Goal: Task Accomplishment & Management: Manage account settings

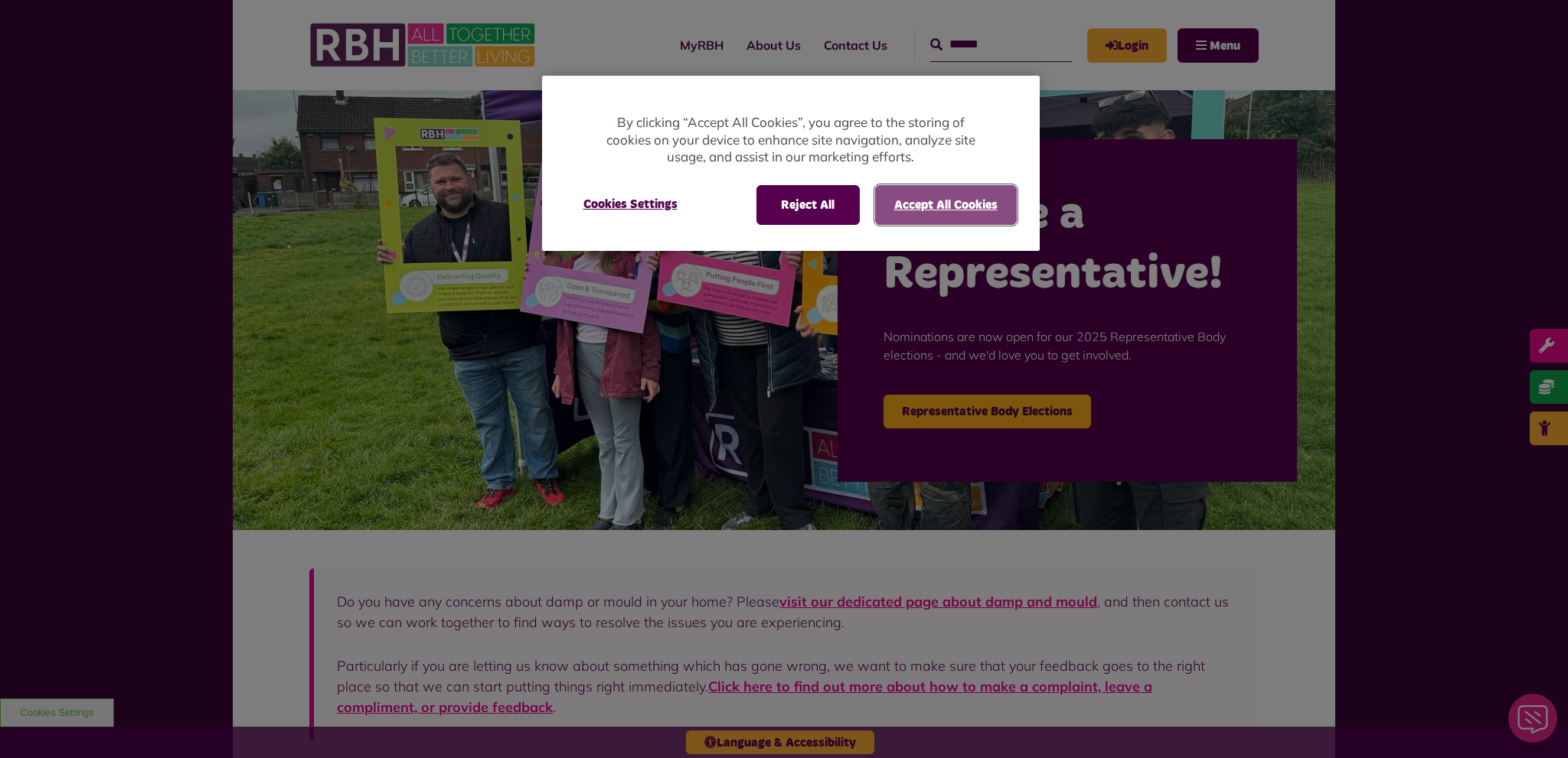
click at [931, 213] on button "Accept All Cookies" at bounding box center [945, 205] width 141 height 40
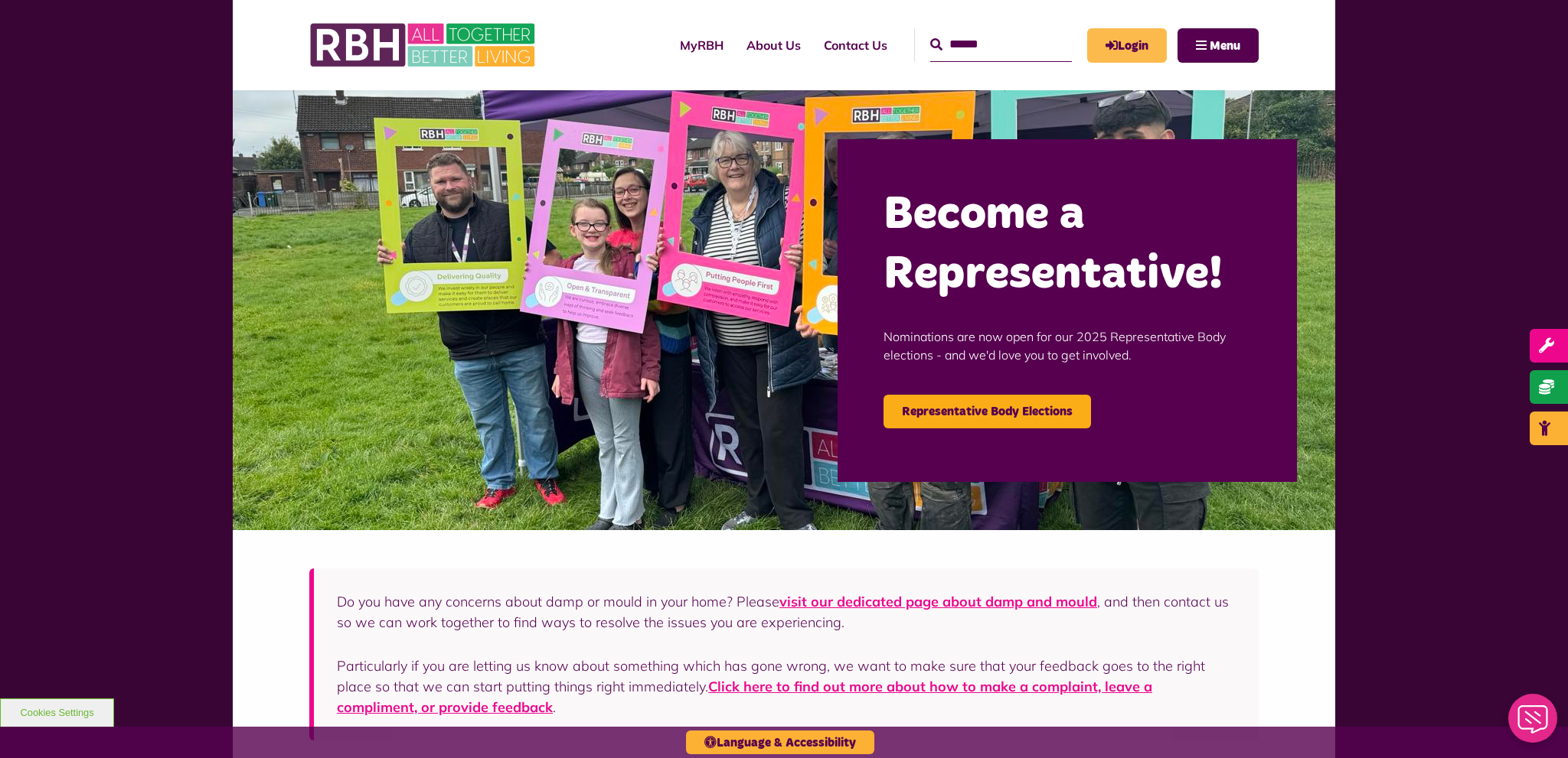
click at [1119, 37] on link "Login" at bounding box center [1126, 46] width 79 height 34
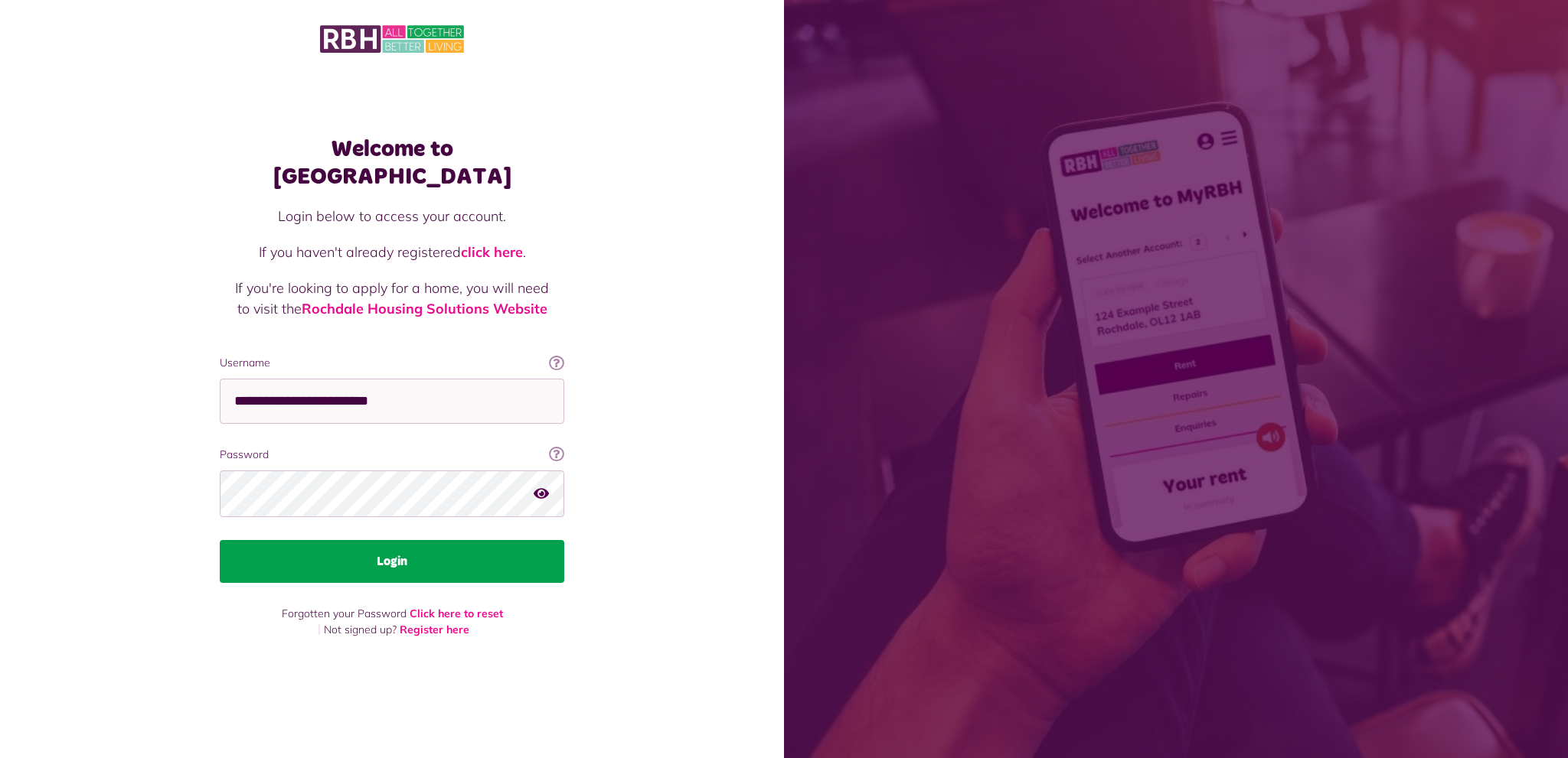
click at [441, 540] on button "Login" at bounding box center [392, 561] width 345 height 43
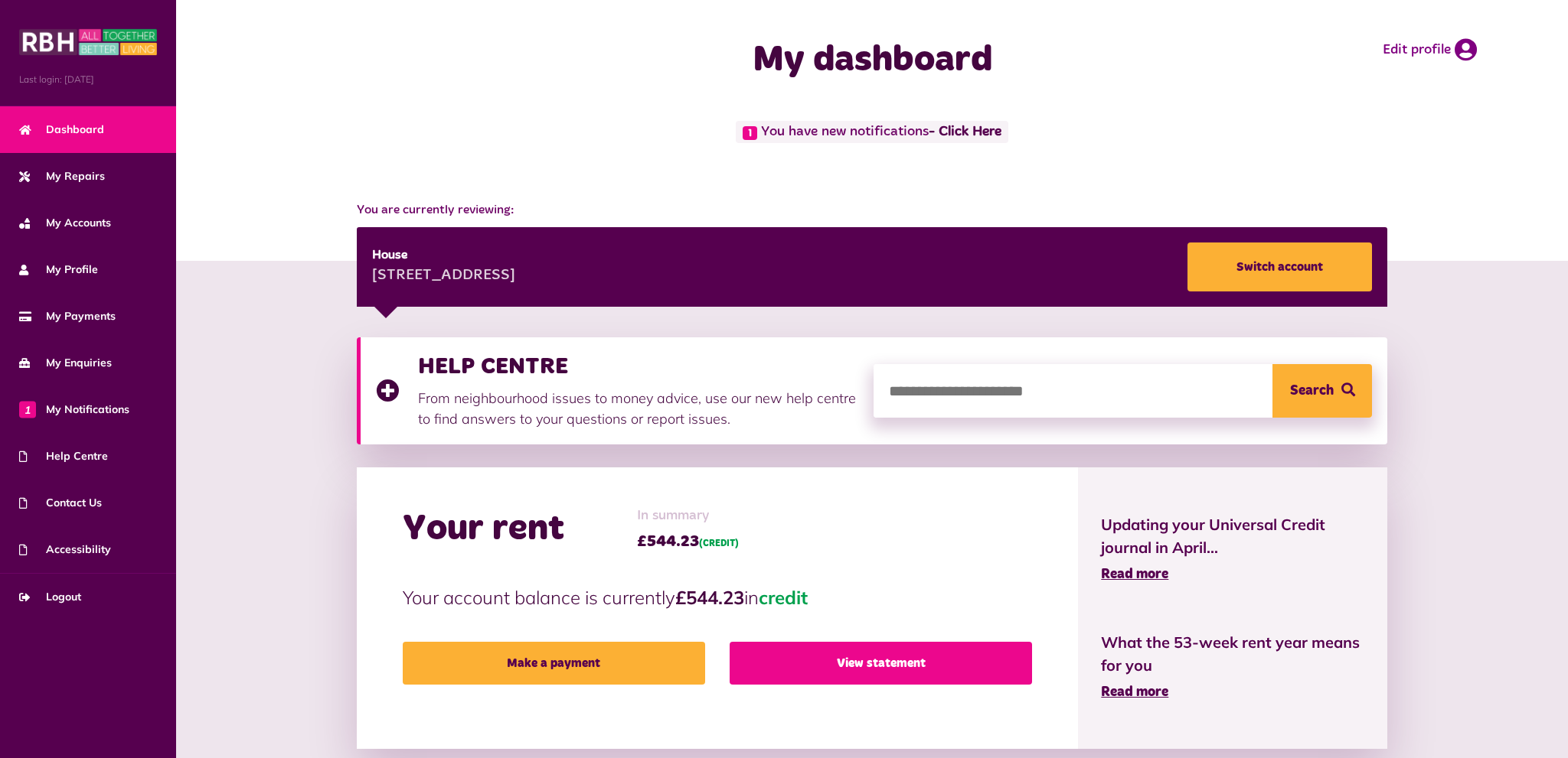
click at [847, 672] on link "View statement" at bounding box center [880, 663] width 303 height 43
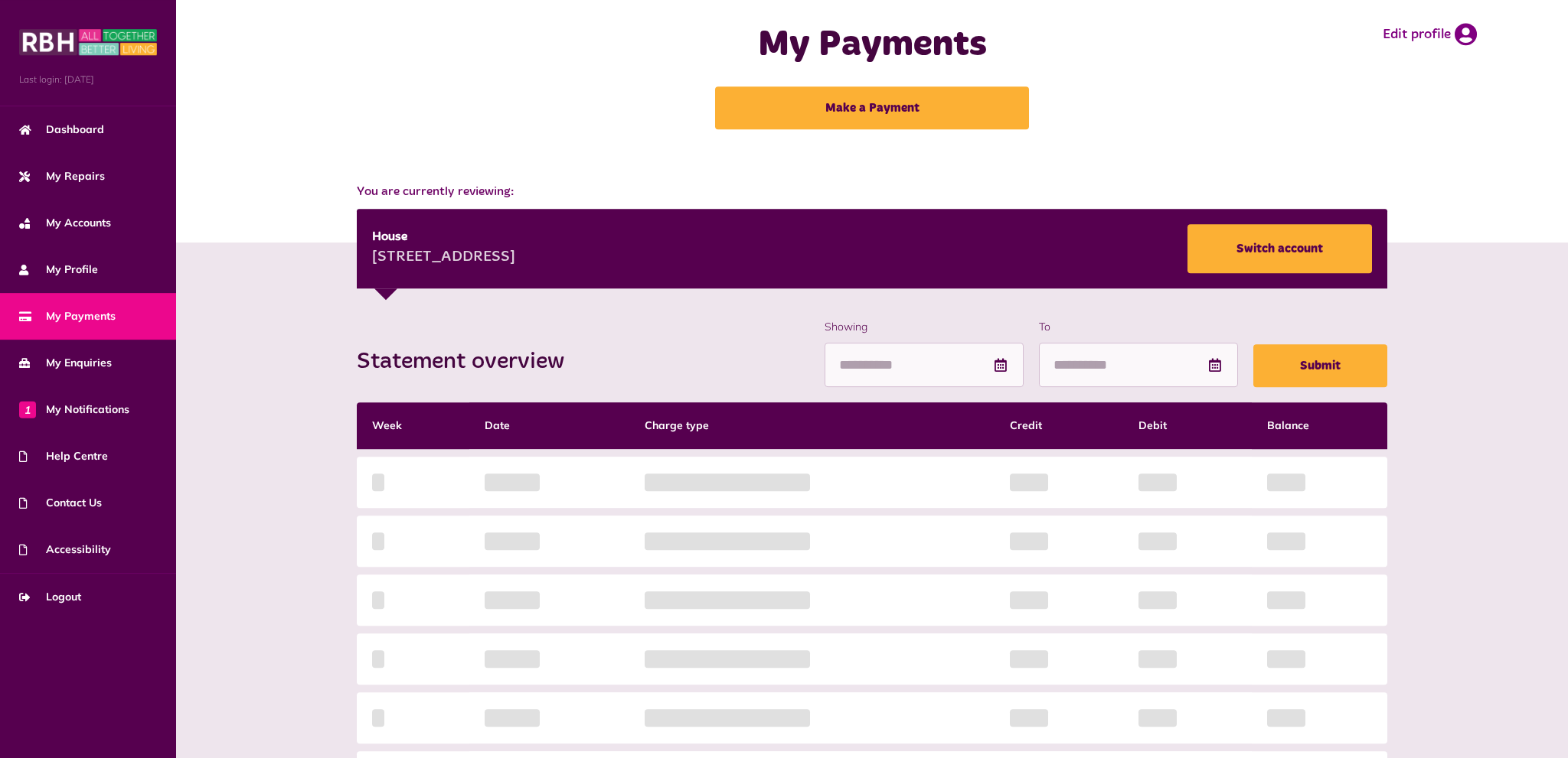
scroll to position [161, 0]
